Goal: Find specific page/section: Find specific page/section

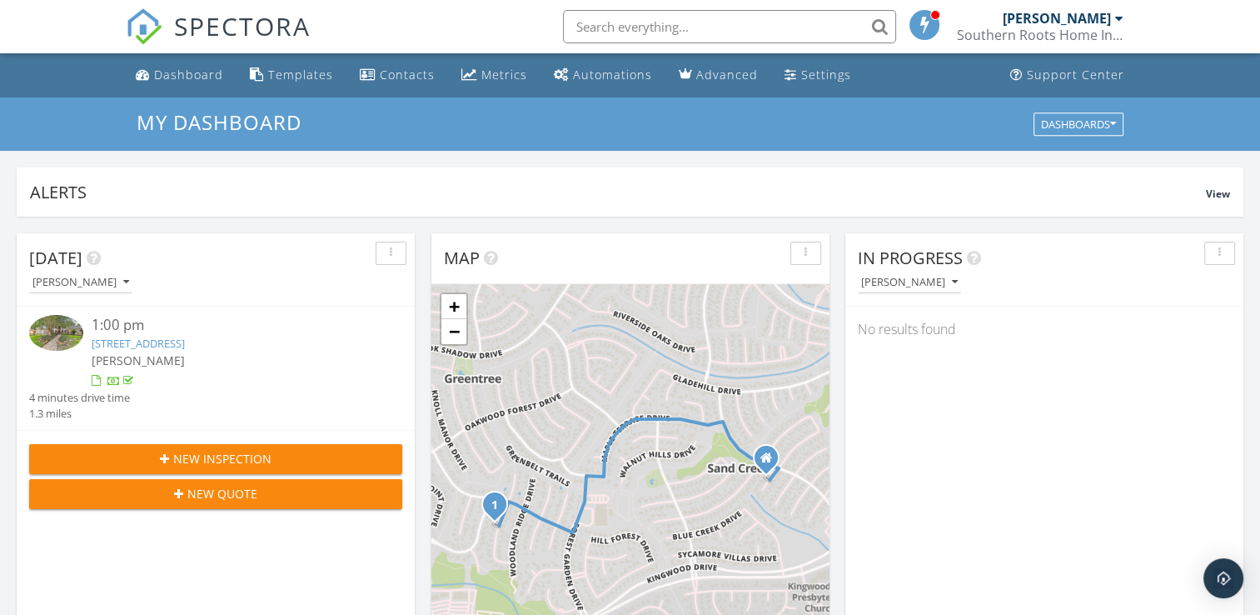
scroll to position [1542, 1286]
click at [496, 79] on div "Metrics" at bounding box center [504, 75] width 46 height 16
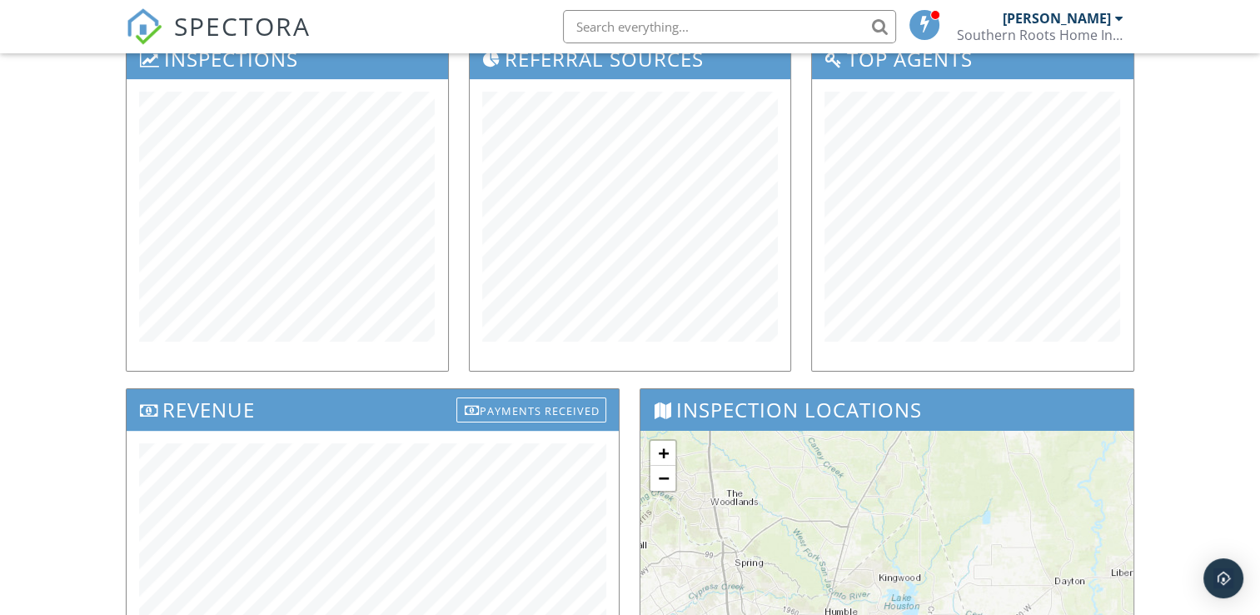
scroll to position [253, 0]
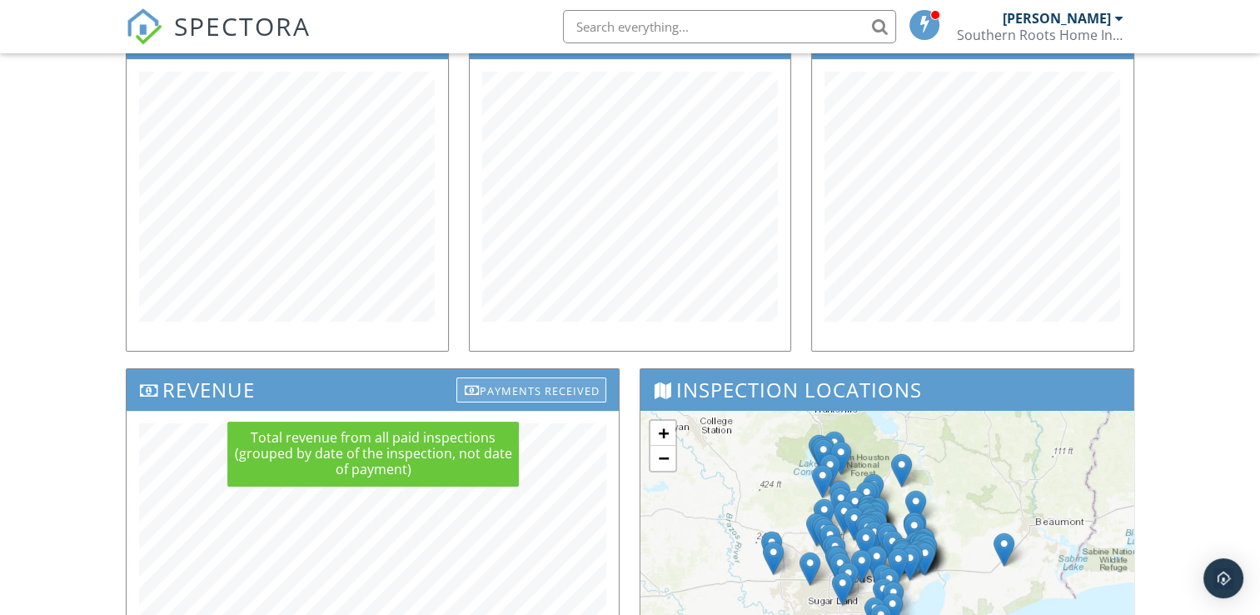
click at [516, 387] on div "Payments Received" at bounding box center [531, 389] width 150 height 25
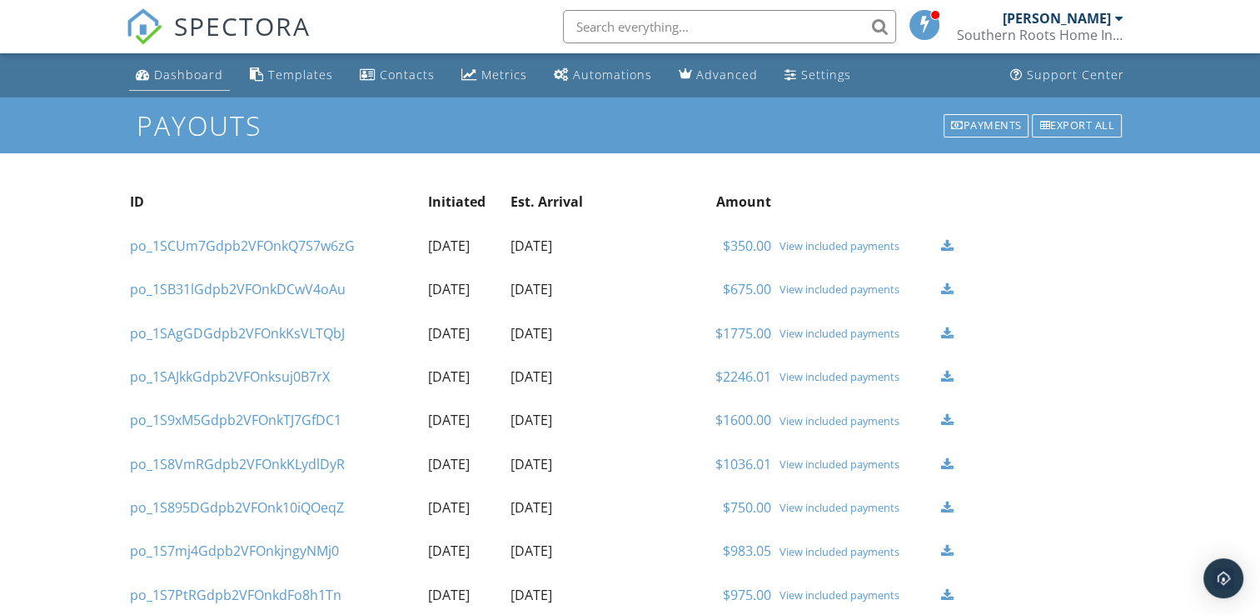
click at [211, 71] on div "Dashboard" at bounding box center [188, 75] width 69 height 16
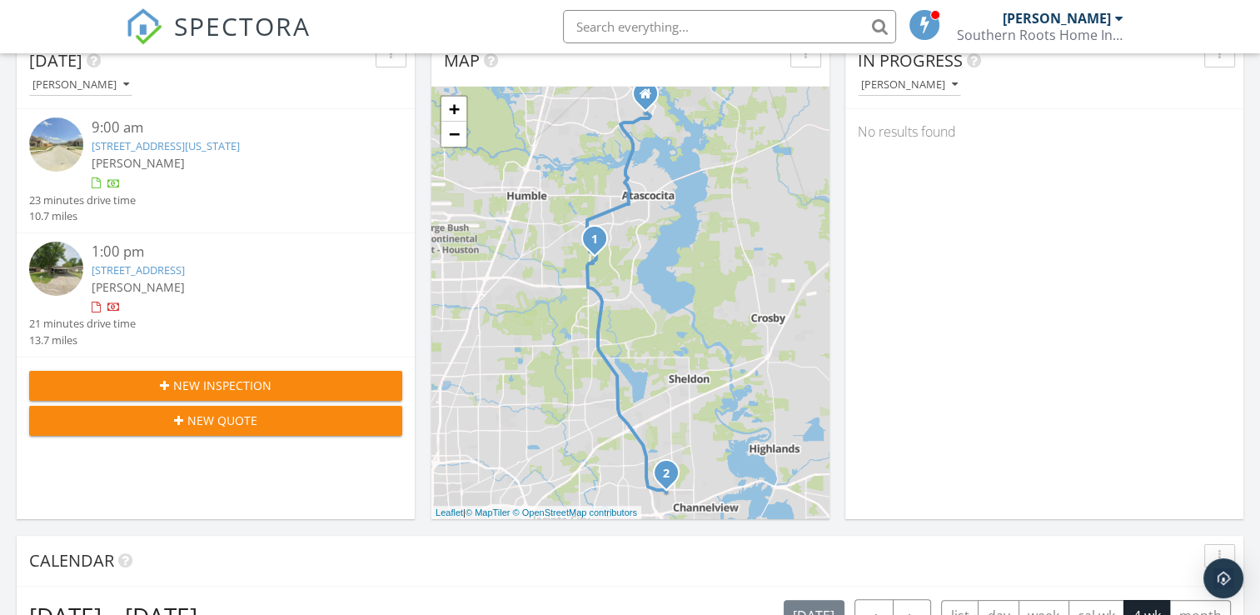
scroll to position [148, 0]
